Goal: Find specific page/section: Find specific page/section

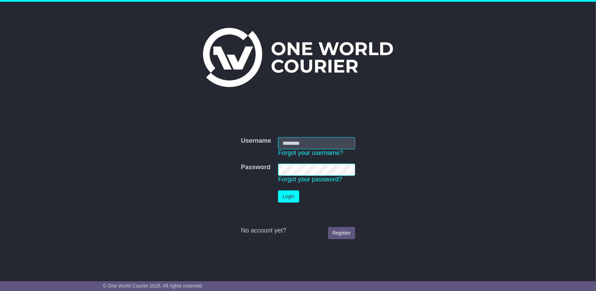
type input "**********"
click at [293, 197] on button "Login" at bounding box center [288, 196] width 21 height 12
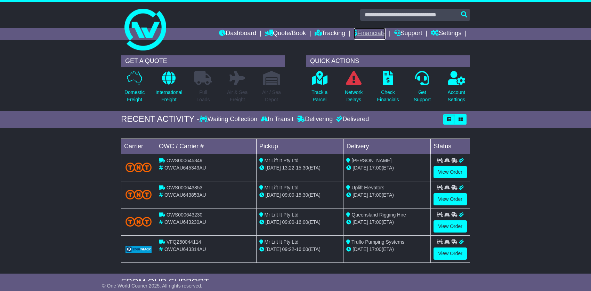
click at [374, 32] on link "Financials" at bounding box center [370, 34] width 32 height 12
